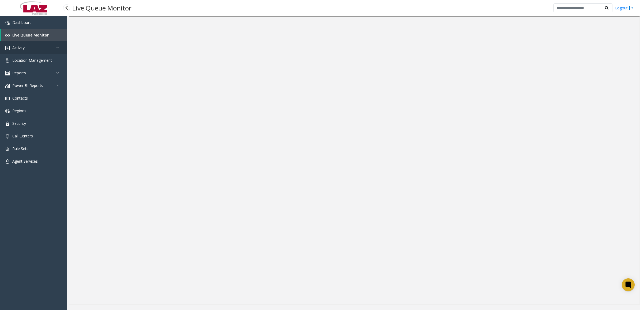
click at [26, 50] on link "Activity" at bounding box center [33, 47] width 67 height 13
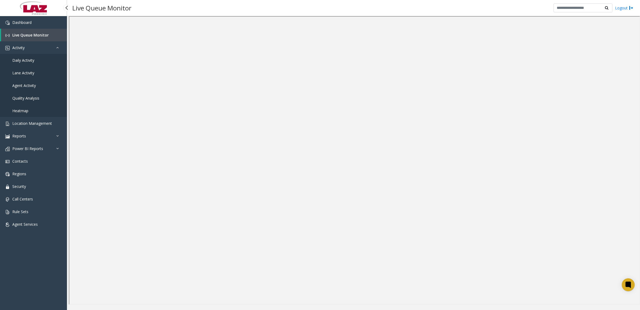
click at [26, 60] on span "Daily Activity" at bounding box center [23, 60] width 22 height 5
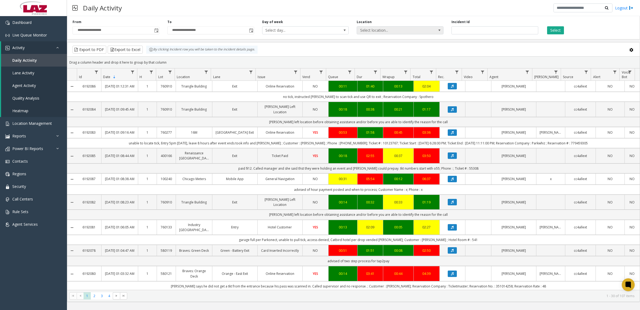
click at [390, 30] on span "Select location..." at bounding box center [391, 31] width 69 height 8
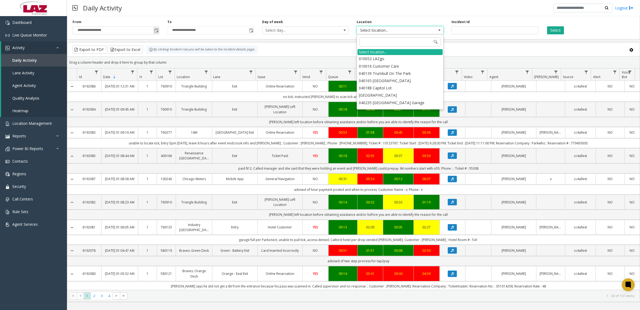
click at [155, 30] on span "Toggle popup" at bounding box center [156, 30] width 4 height 4
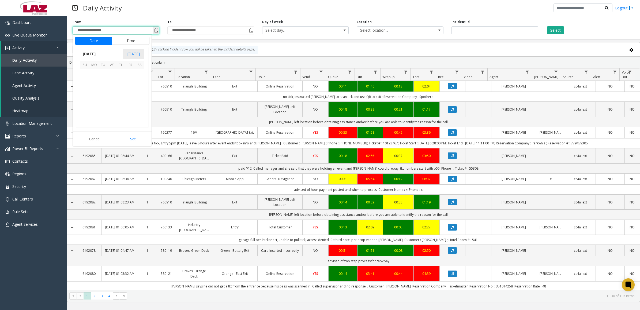
scroll to position [96132, 0]
click at [93, 110] on span "29" at bounding box center [94, 110] width 9 height 9
click at [90, 95] on li "10" at bounding box center [88, 93] width 19 height 8
click at [135, 102] on li "PM" at bounding box center [141, 101] width 19 height 8
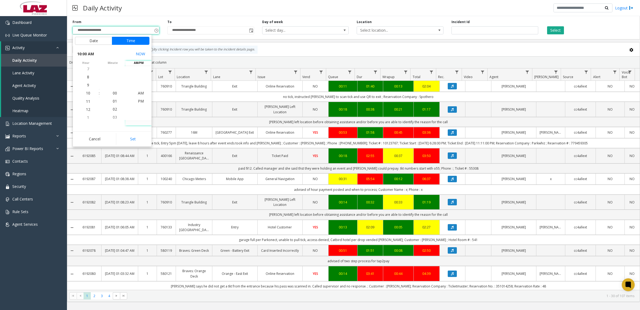
scroll to position [8, 0]
click at [135, 138] on button "Set" at bounding box center [133, 139] width 34 height 12
type input "**********"
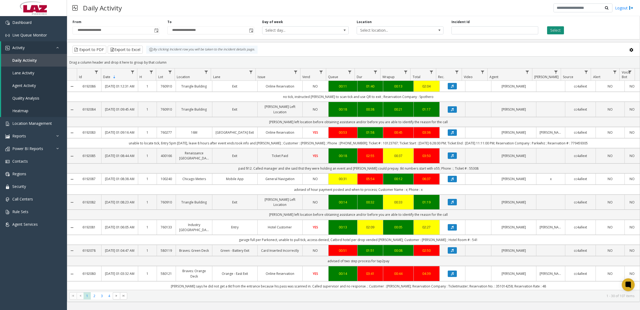
click at [558, 33] on button "Select" at bounding box center [555, 30] width 17 height 8
click at [411, 33] on span "Select location..." at bounding box center [391, 31] width 69 height 8
type input "*******"
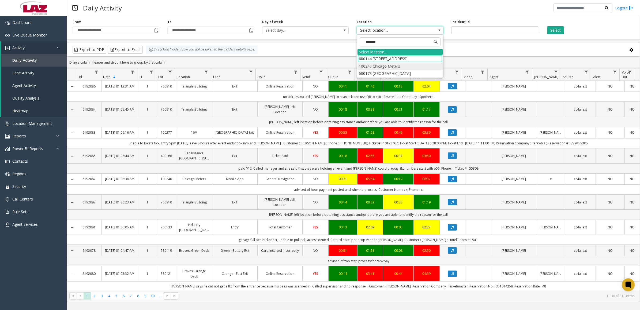
click at [367, 64] on li "100240 Chicago Meters" at bounding box center [400, 65] width 85 height 7
click at [561, 30] on button "Select" at bounding box center [555, 30] width 17 height 8
